Goal: Find specific page/section

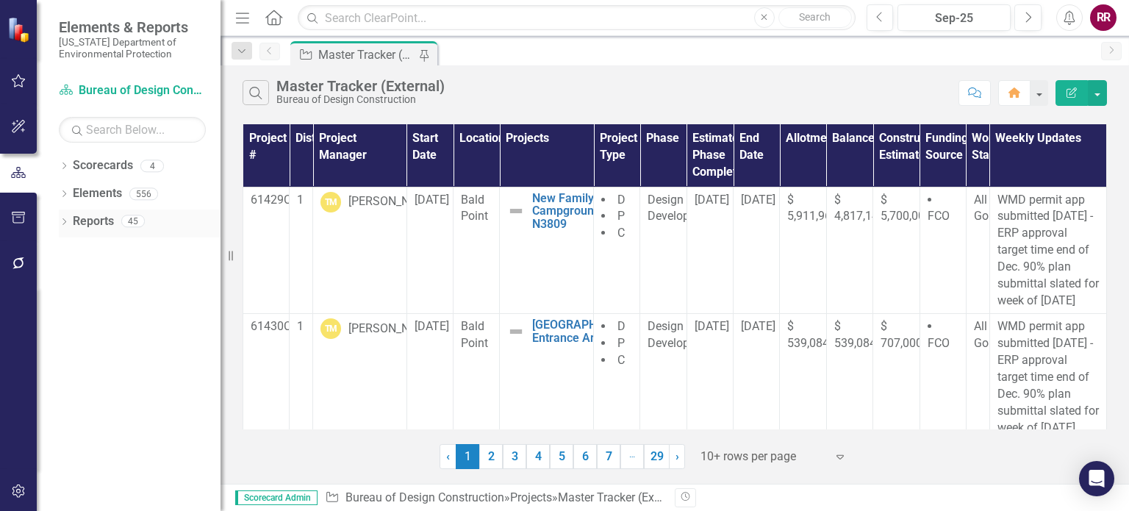
click at [98, 220] on link "Reports" at bounding box center [93, 221] width 41 height 17
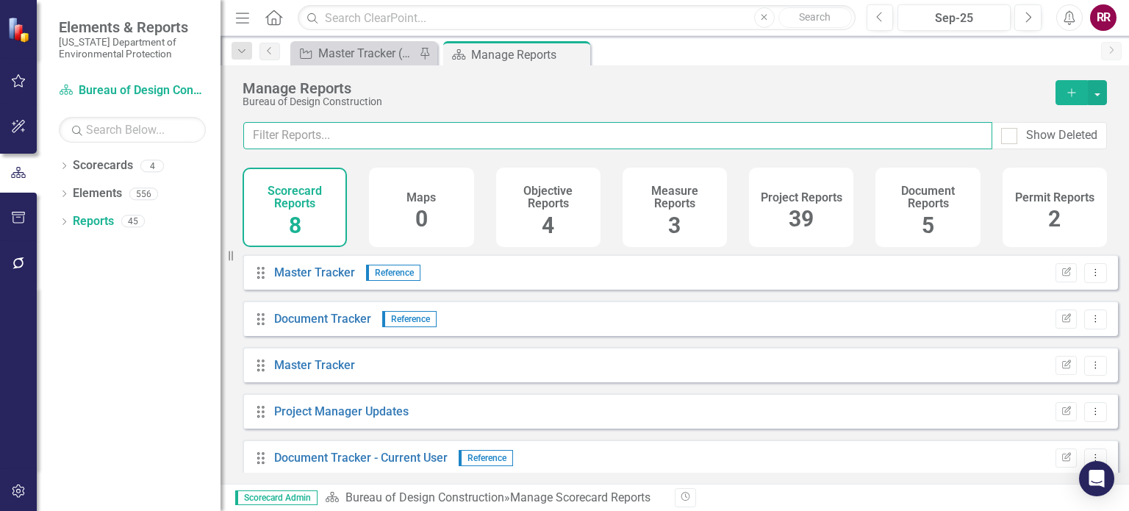
click at [351, 141] on input "text" at bounding box center [617, 135] width 749 height 27
click at [351, 141] on input "d" at bounding box center [617, 135] width 749 height 27
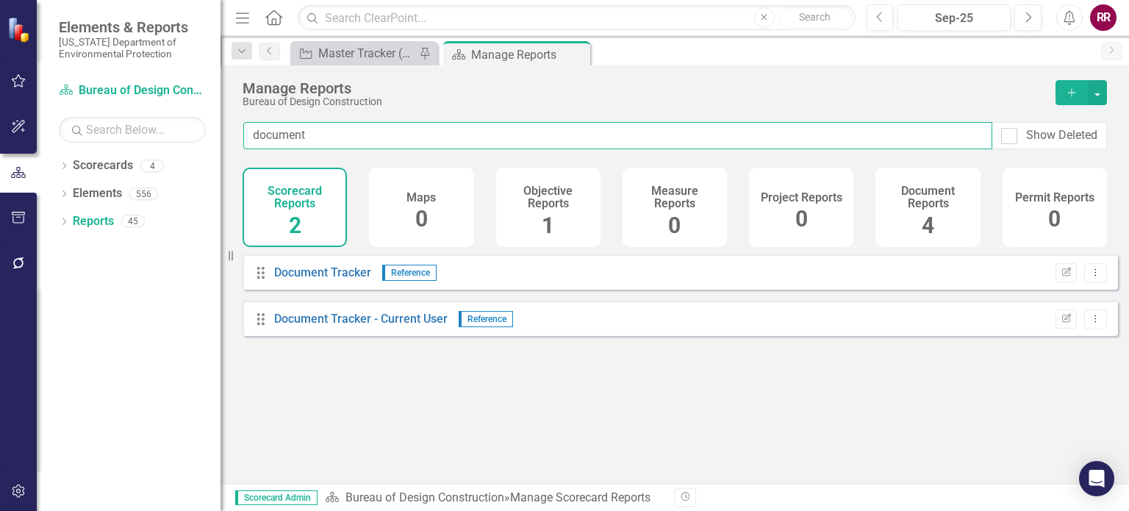
type input "document"
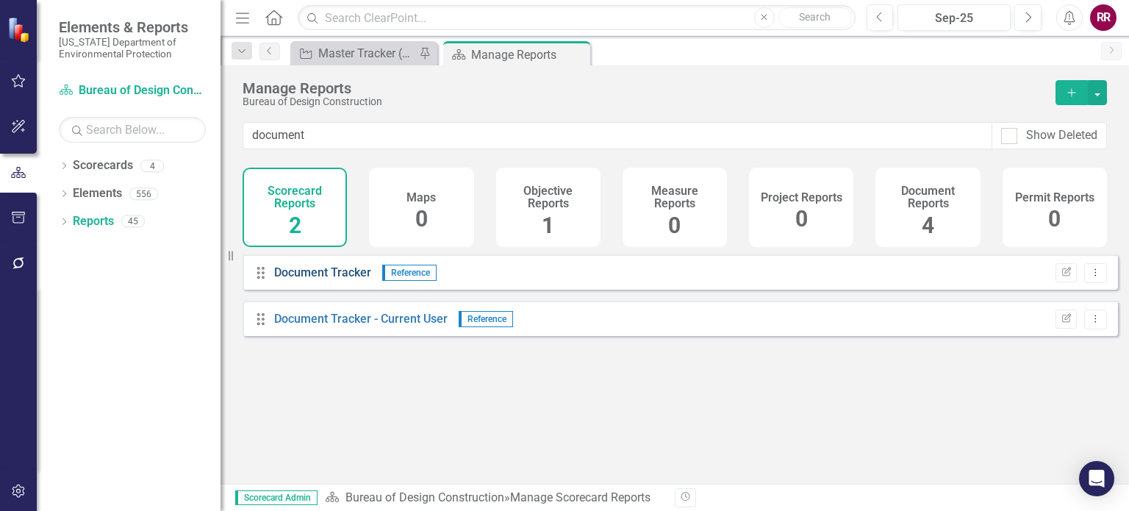
click at [323, 279] on link "Document Tracker" at bounding box center [322, 272] width 97 height 14
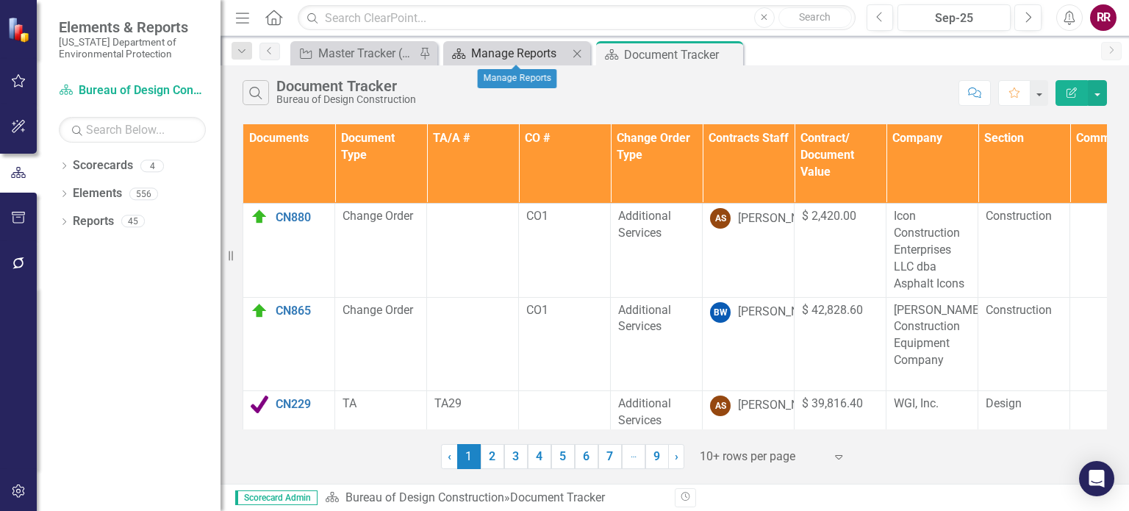
click at [514, 55] on div "Manage Reports" at bounding box center [519, 53] width 97 height 18
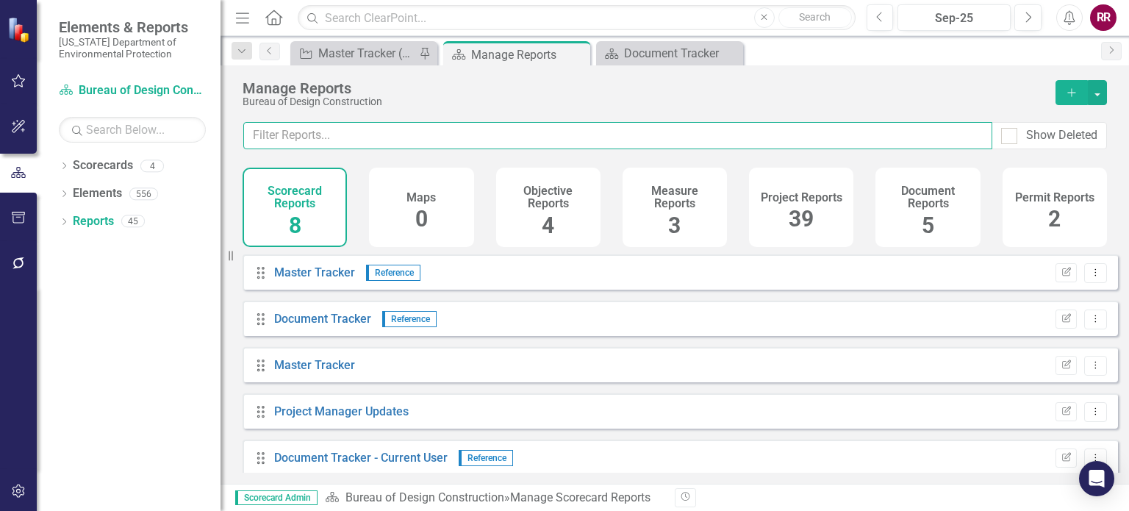
click at [324, 129] on input "text" at bounding box center [617, 135] width 749 height 27
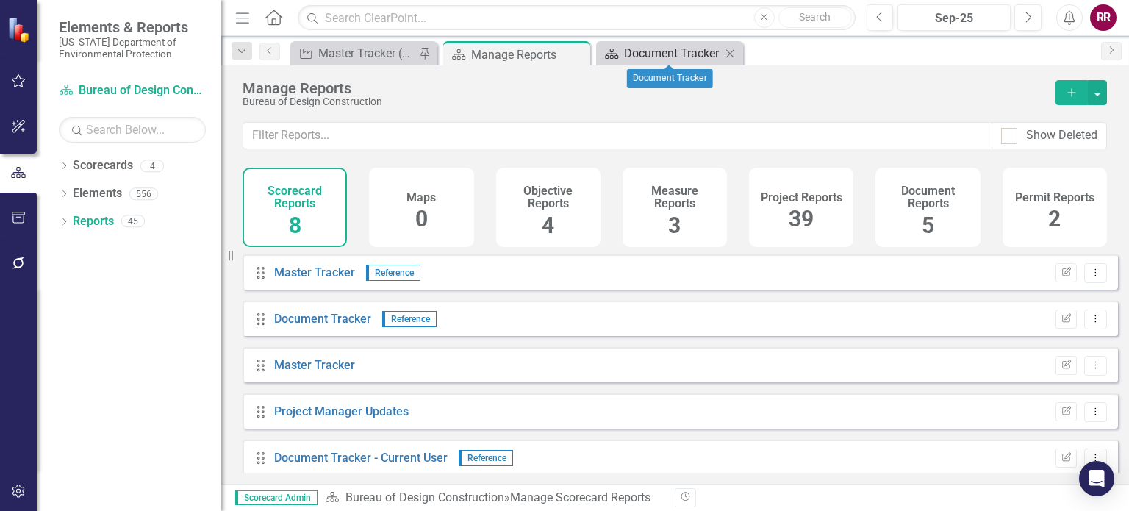
click at [641, 60] on div "Document Tracker" at bounding box center [672, 53] width 97 height 18
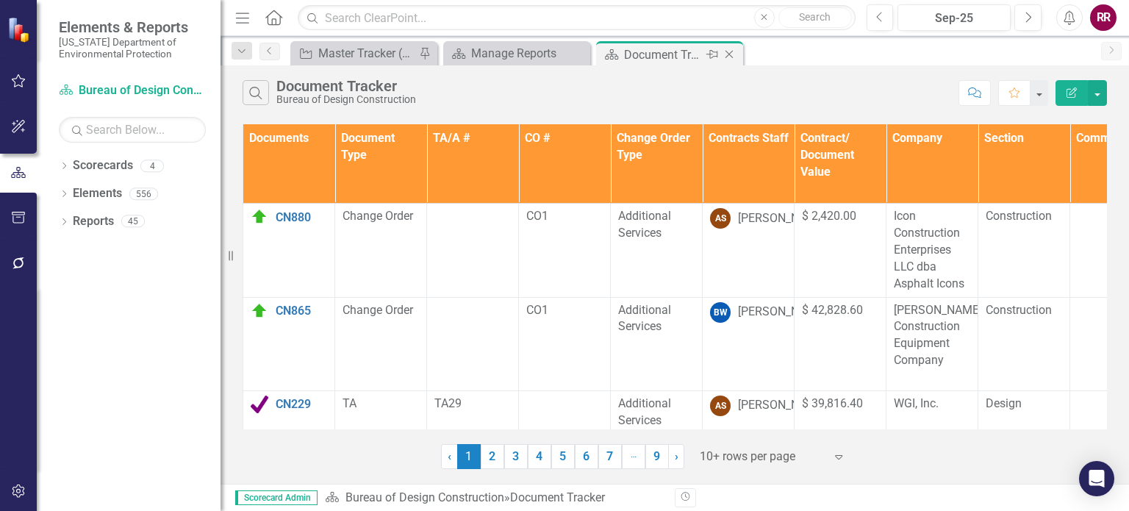
click at [729, 52] on icon "Close" at bounding box center [729, 55] width 15 height 12
